Goal: Navigation & Orientation: Find specific page/section

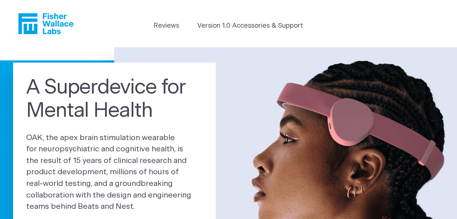
scroll to position [73, 0]
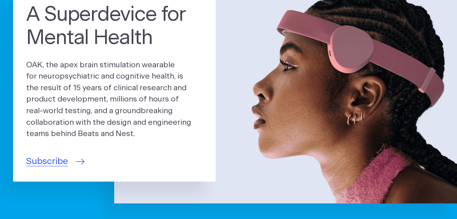
click at [59, 163] on span "Subscribe" at bounding box center [47, 161] width 42 height 13
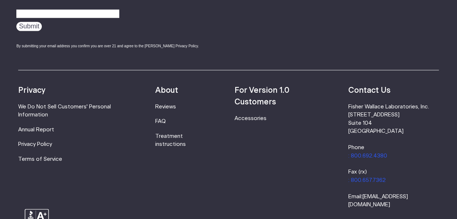
scroll to position [400, 0]
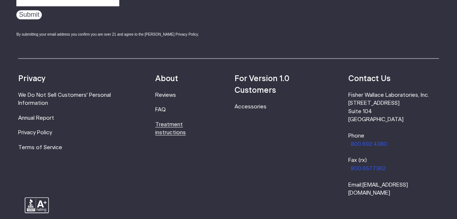
click at [176, 126] on link "Treatment instructions" at bounding box center [170, 128] width 31 height 13
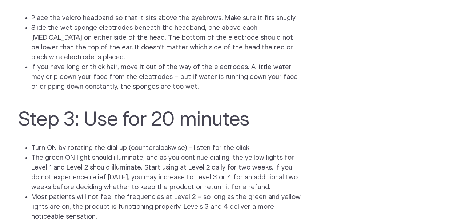
scroll to position [1090, 0]
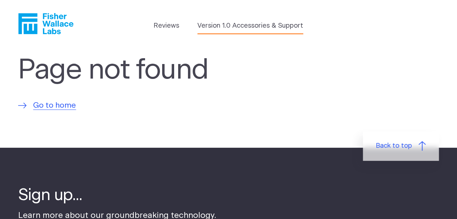
click at [256, 25] on link "Version 1.0 Accessories & Support" at bounding box center [250, 26] width 106 height 10
